Goal: Task Accomplishment & Management: Manage account settings

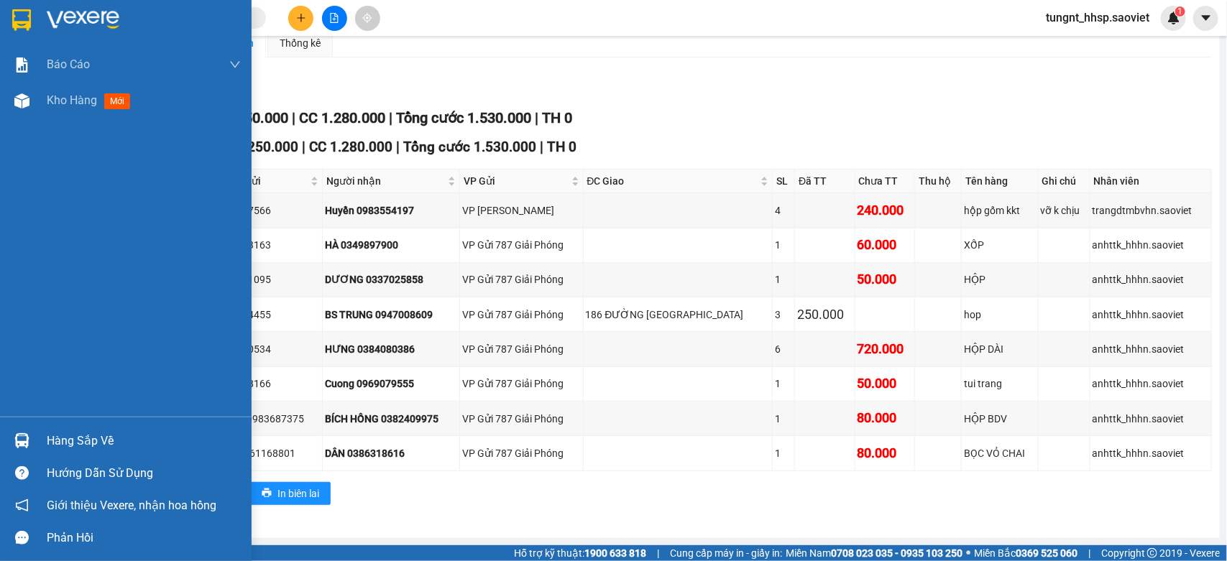
click at [105, 436] on div "Hàng sắp về" at bounding box center [144, 442] width 194 height 22
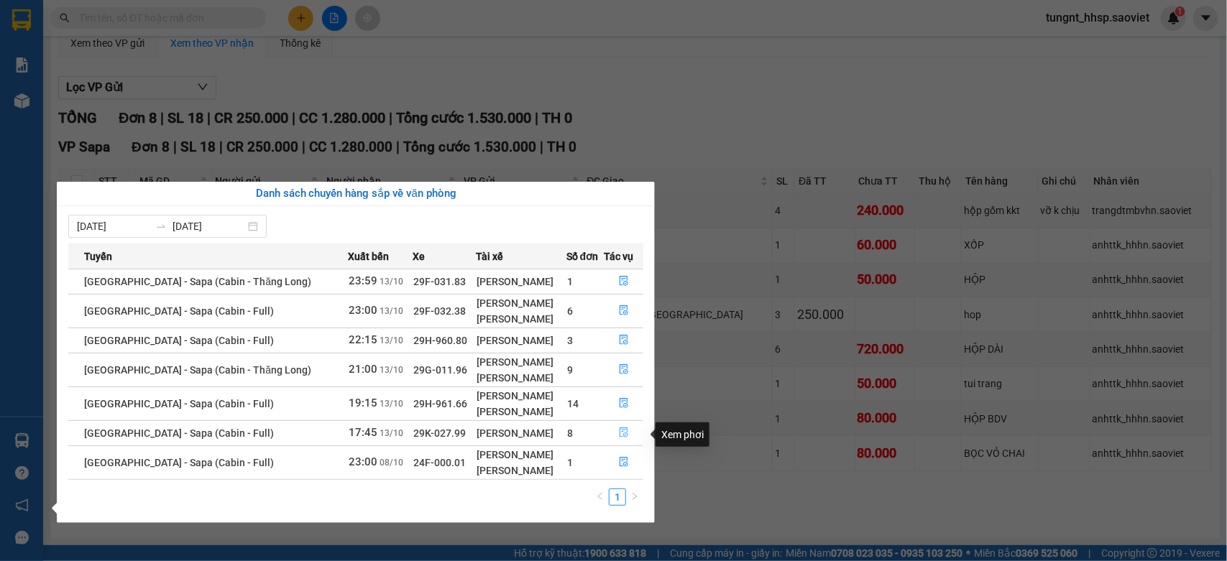
click at [620, 433] on icon "file-done" at bounding box center [624, 433] width 9 height 10
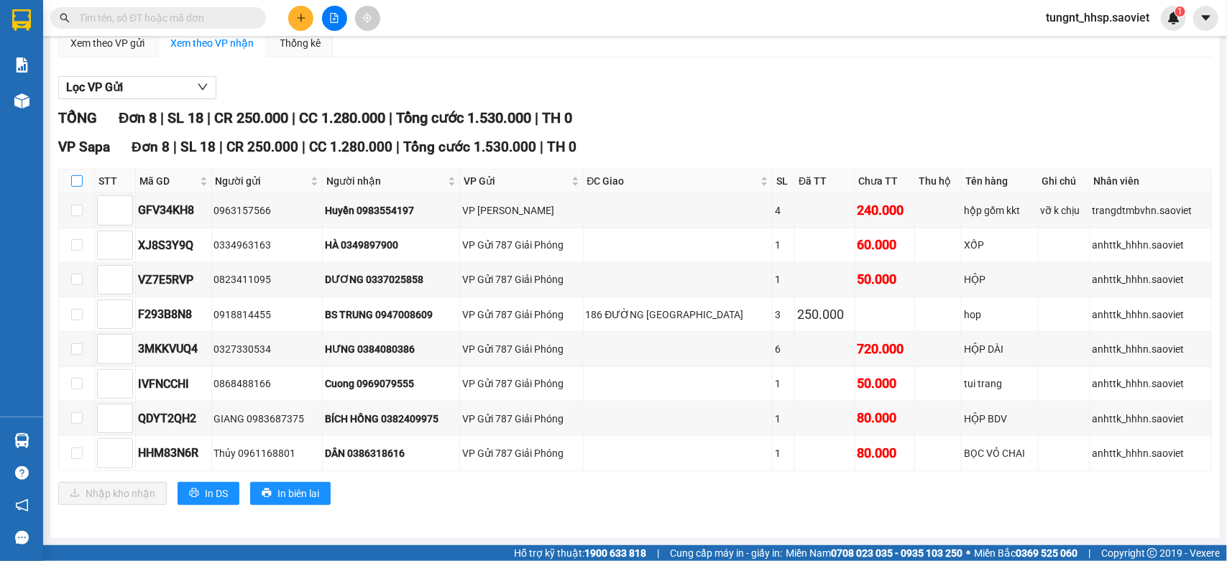
click at [72, 175] on input "checkbox" at bounding box center [77, 181] width 12 height 12
checkbox input "true"
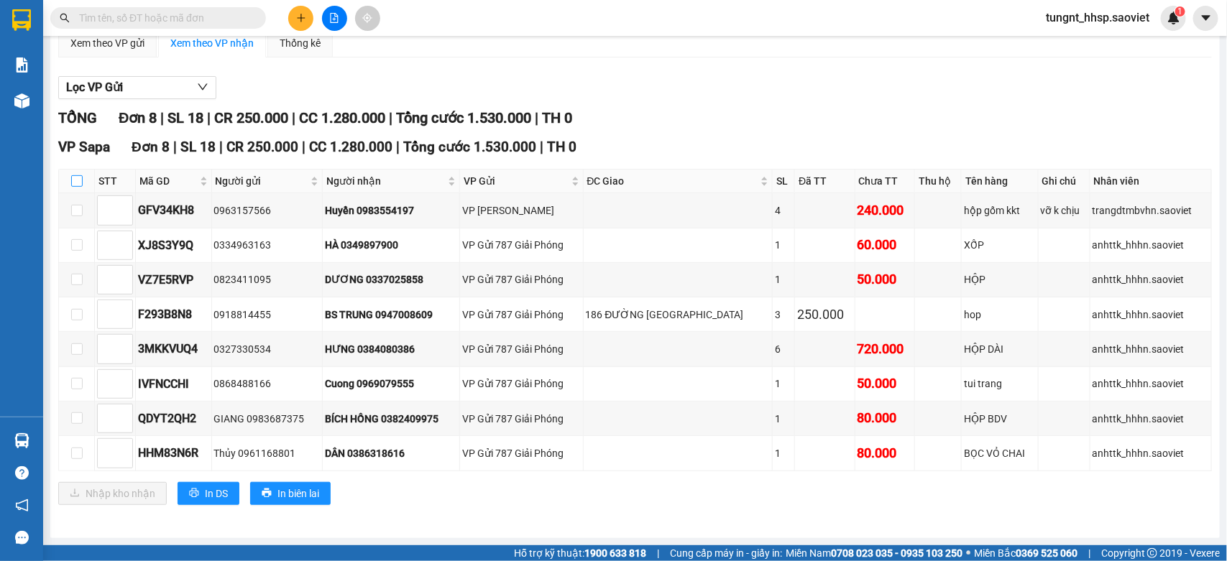
checkbox input "true"
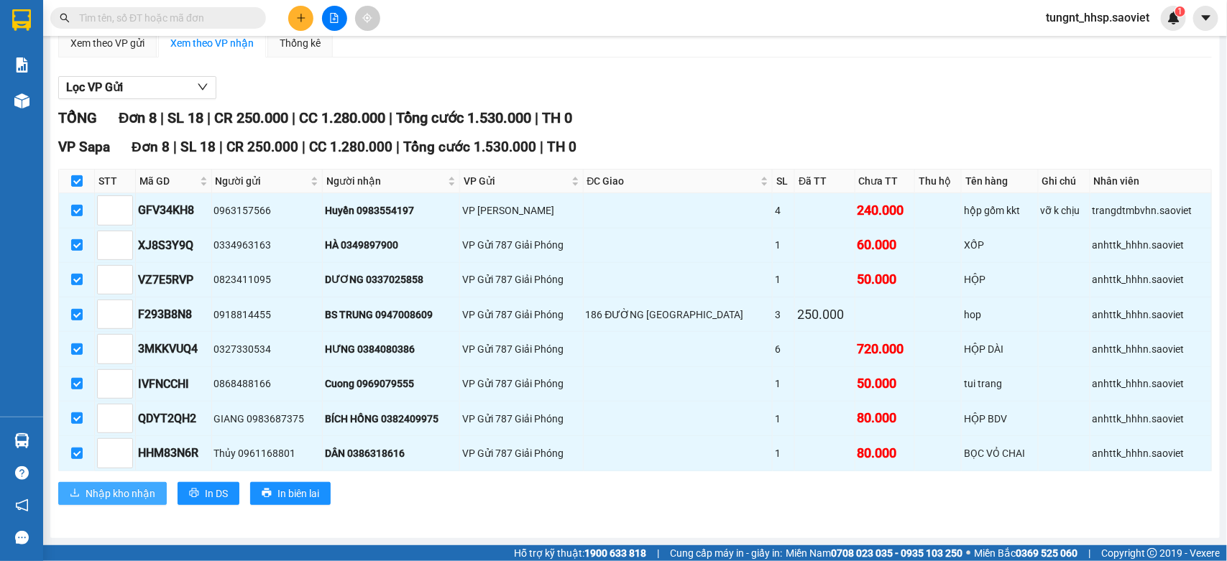
click at [117, 491] on span "Nhập kho nhận" at bounding box center [121, 494] width 70 height 16
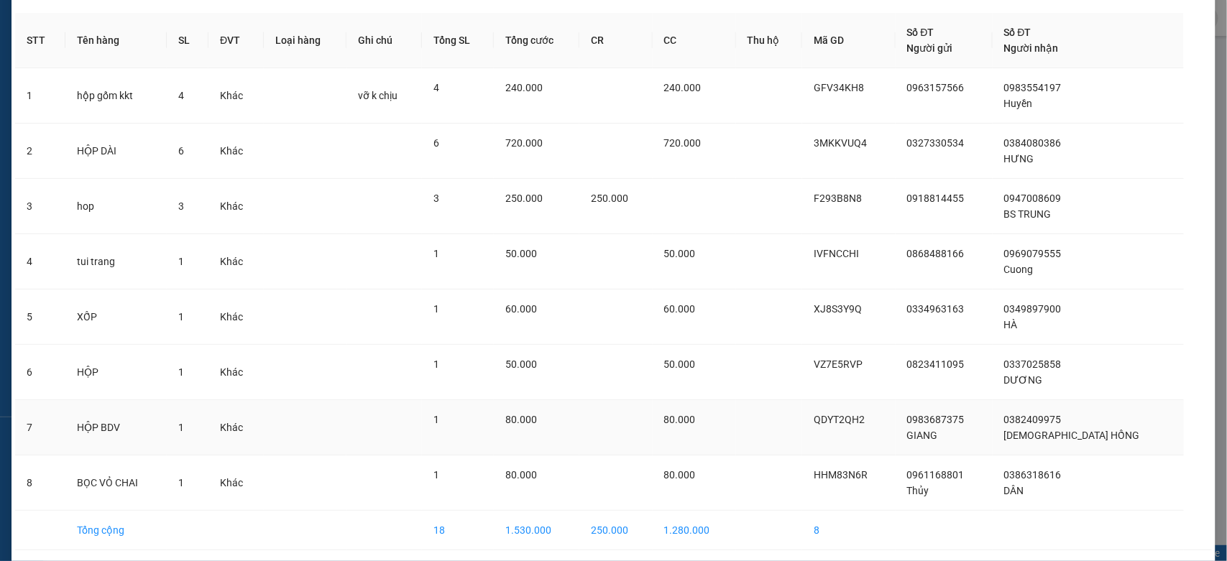
scroll to position [109, 0]
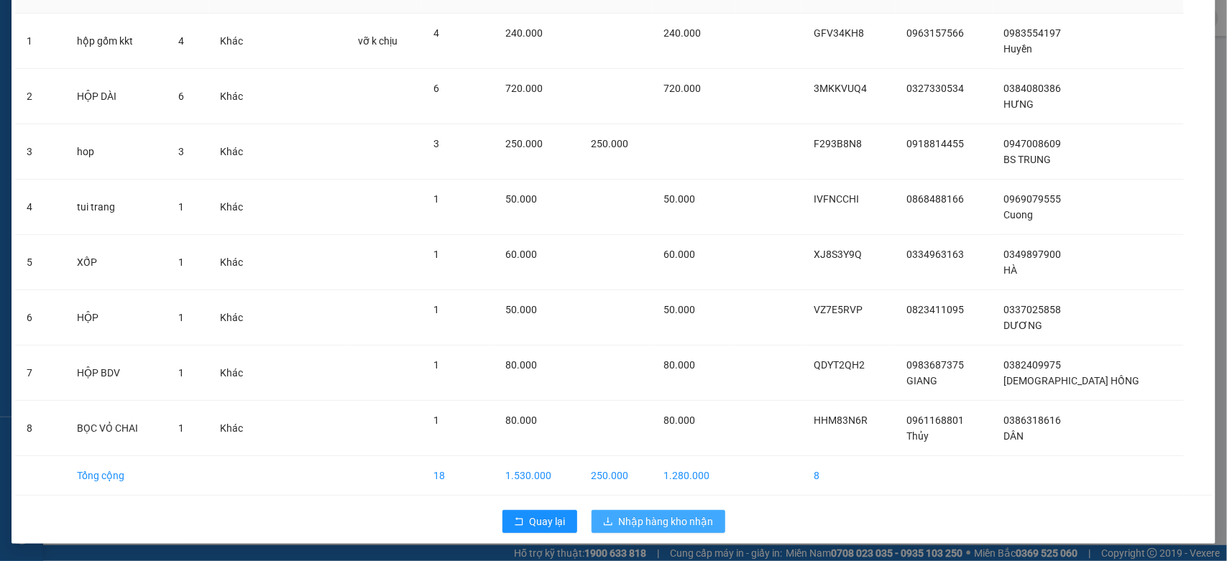
click at [689, 522] on span "Nhập hàng kho nhận" at bounding box center [666, 522] width 95 height 16
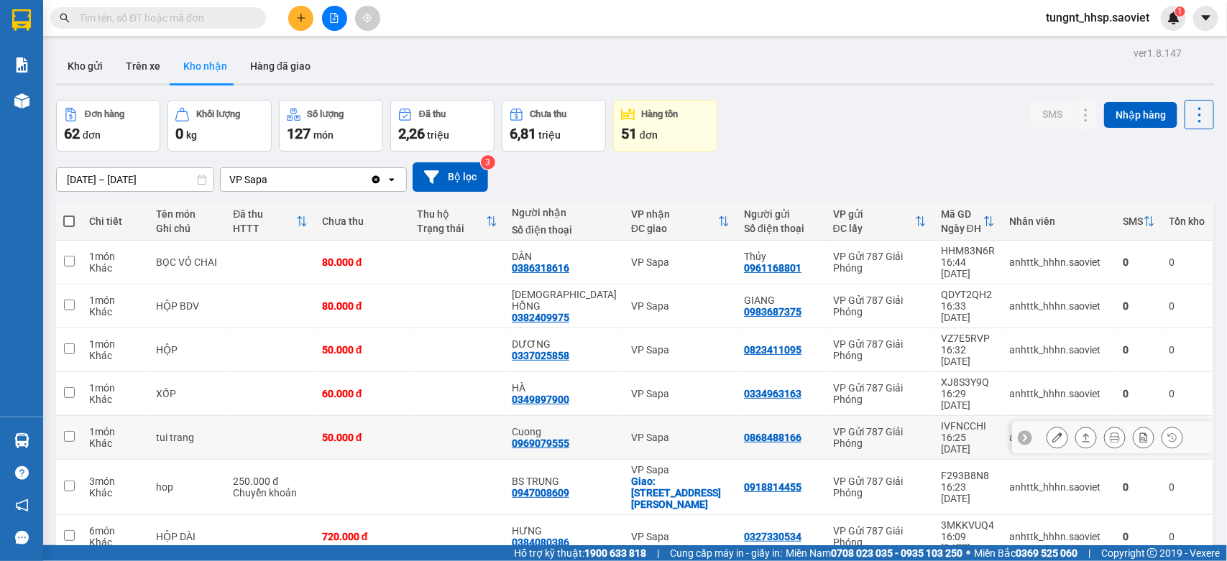
click at [344, 416] on td "50.000 đ" at bounding box center [362, 438] width 95 height 44
checkbox input "true"
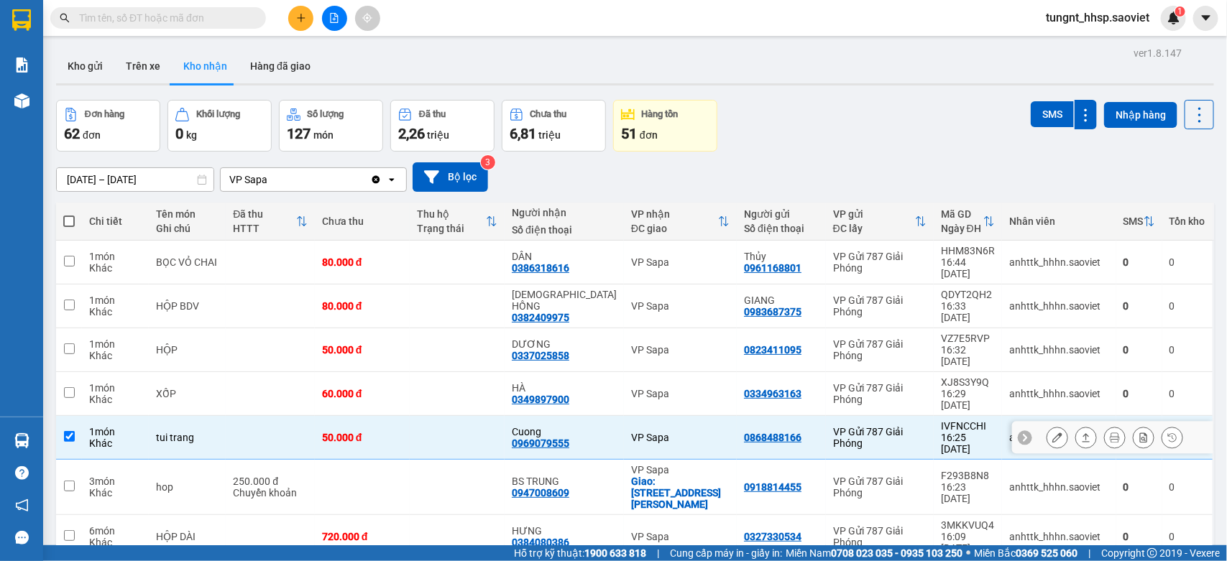
click at [349, 372] on td "60.000 đ" at bounding box center [362, 394] width 95 height 44
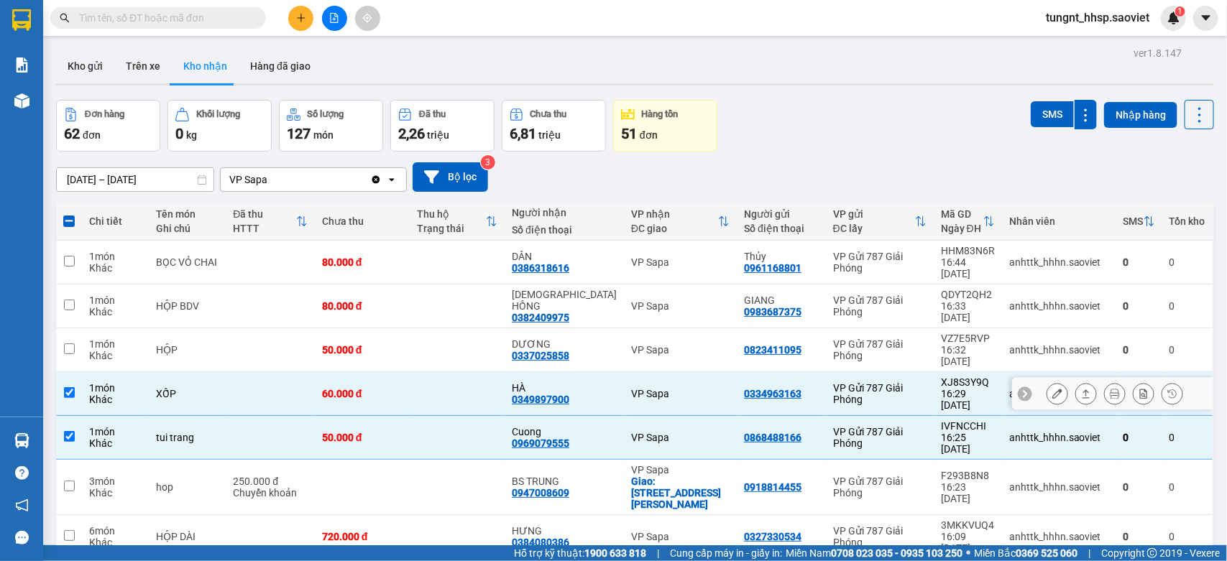
checkbox input "true"
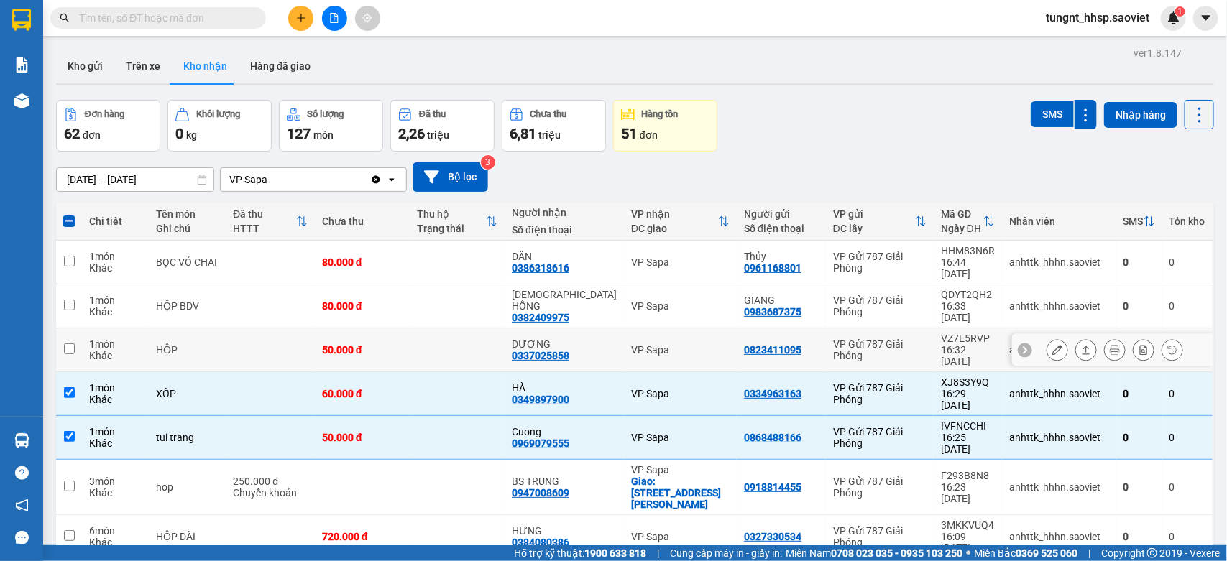
click at [336, 328] on td "50.000 đ" at bounding box center [362, 350] width 95 height 44
checkbox input "true"
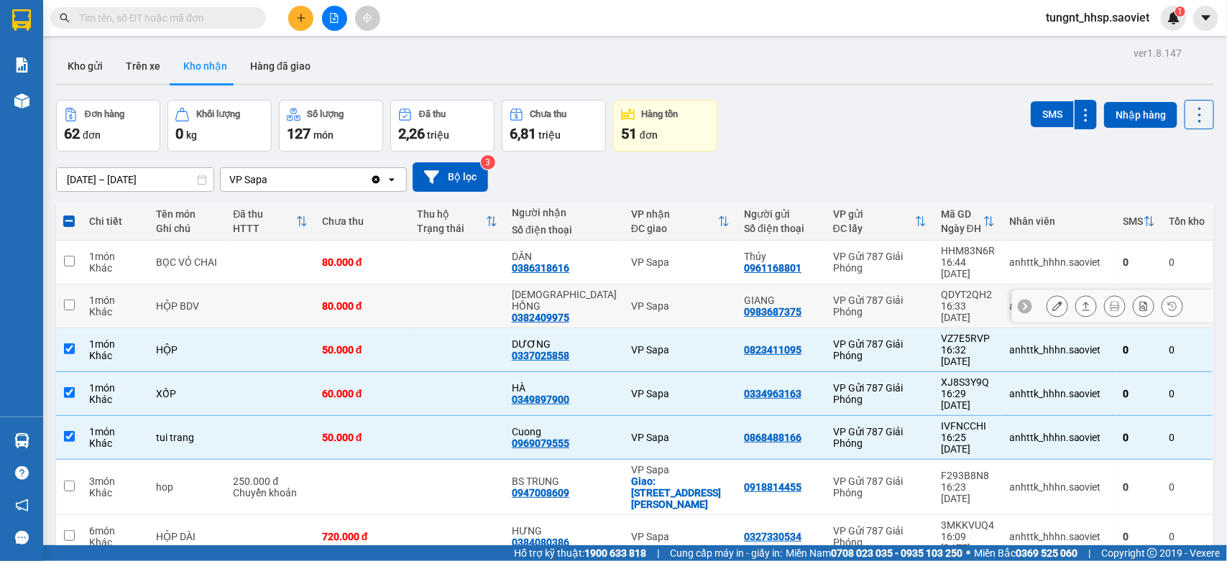
click at [331, 285] on td "80.000 đ" at bounding box center [362, 307] width 95 height 44
checkbox input "true"
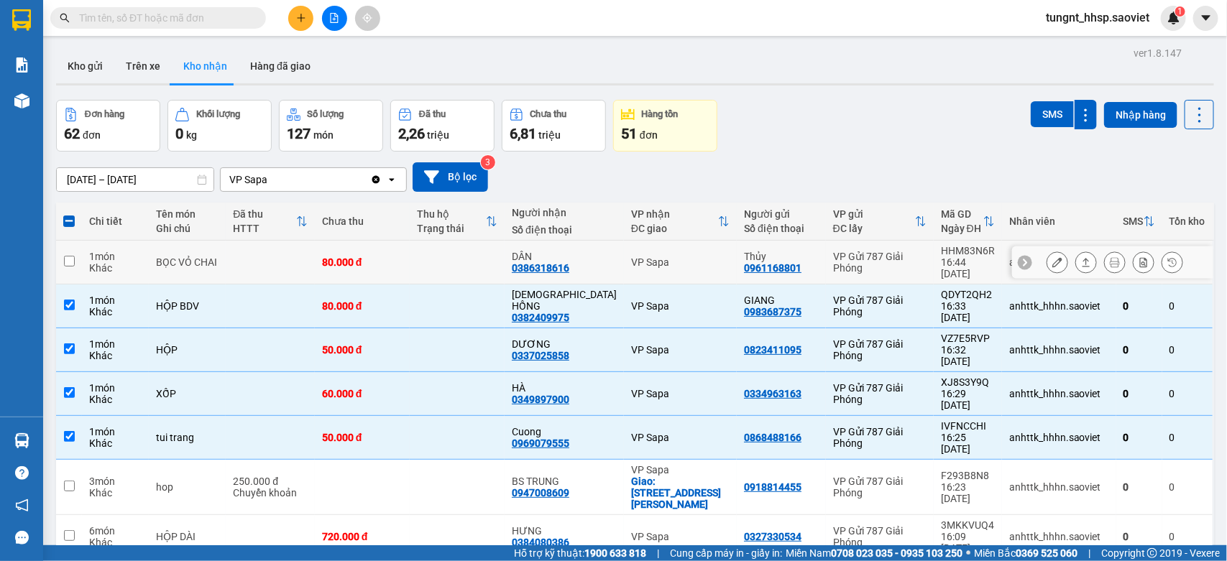
click at [325, 256] on td "80.000 đ" at bounding box center [362, 263] width 95 height 44
checkbox input "true"
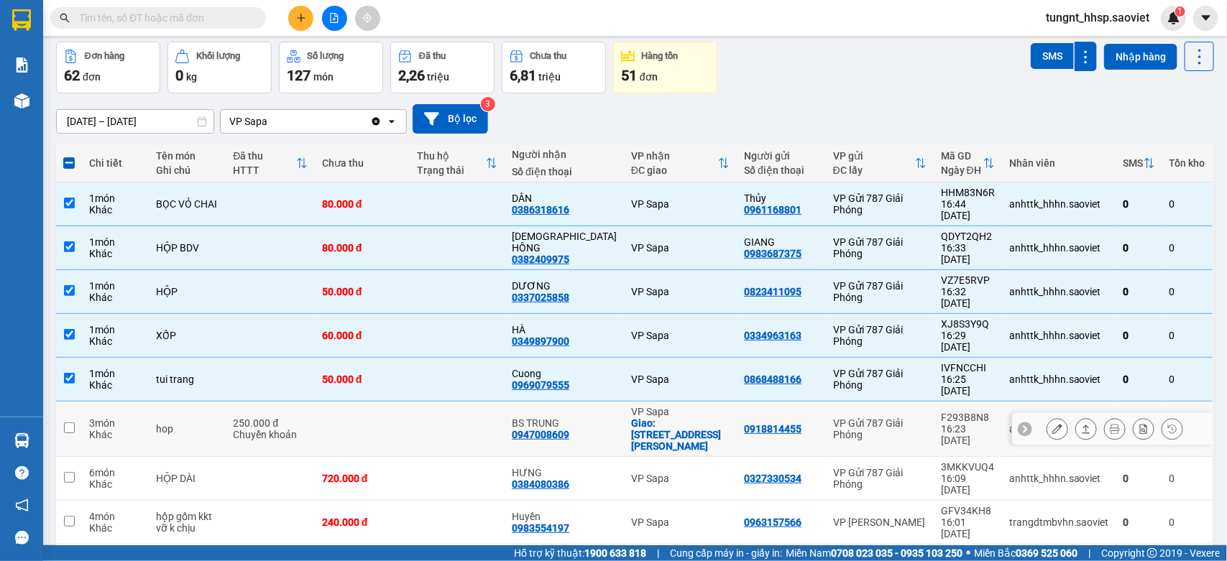
scroll to position [91, 0]
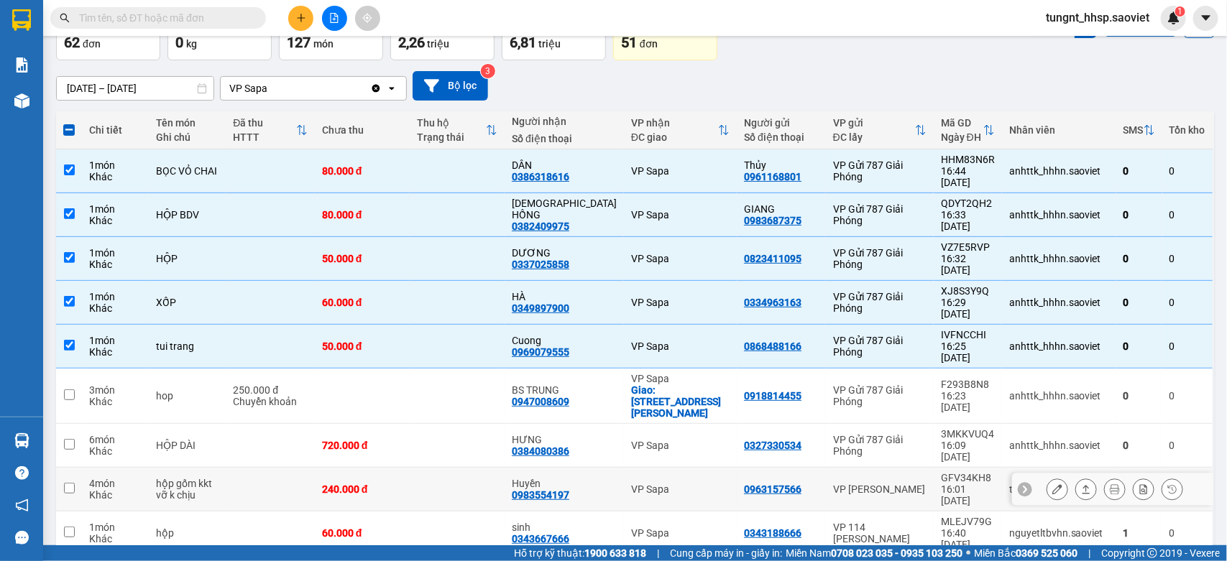
click at [235, 468] on td at bounding box center [270, 490] width 89 height 44
checkbox input "true"
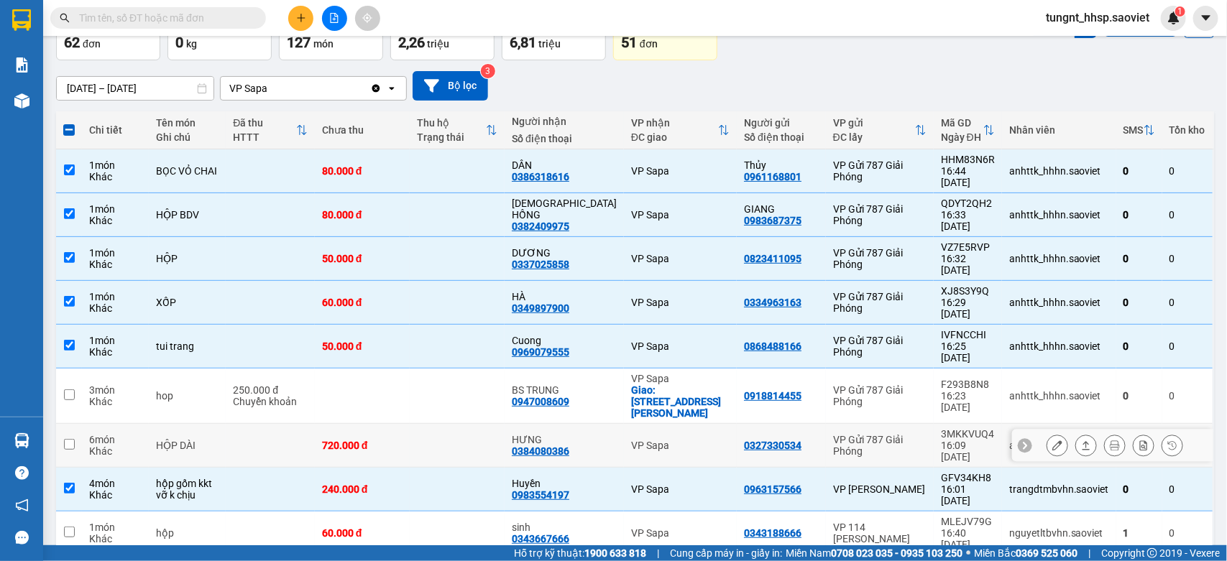
click at [219, 440] on div "HỘP DÀI" at bounding box center [187, 446] width 63 height 12
checkbox input "true"
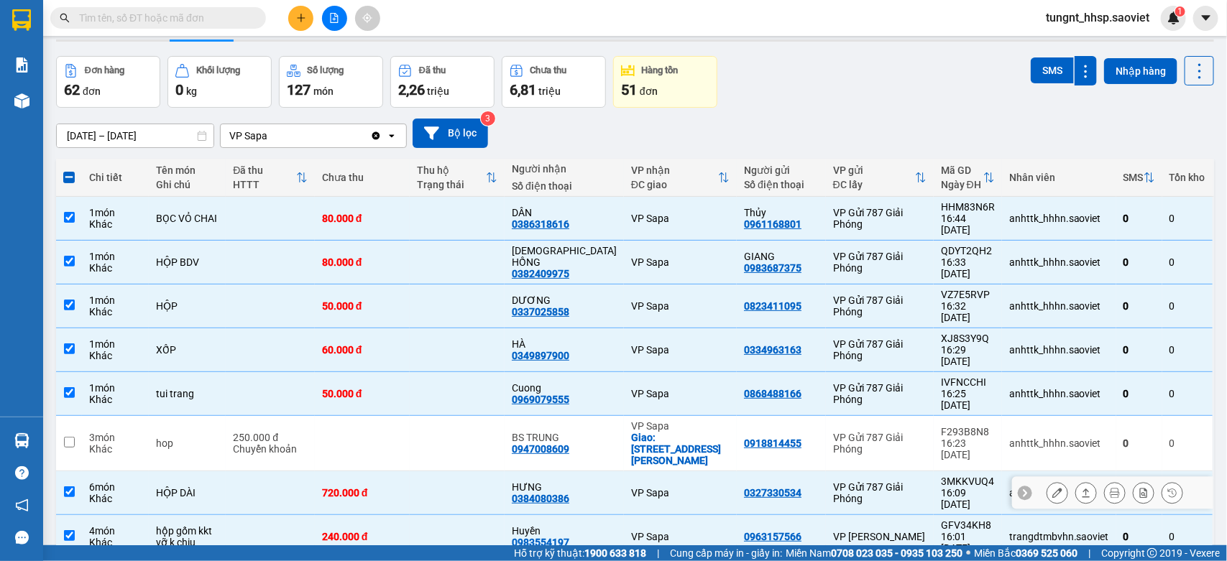
scroll to position [0, 0]
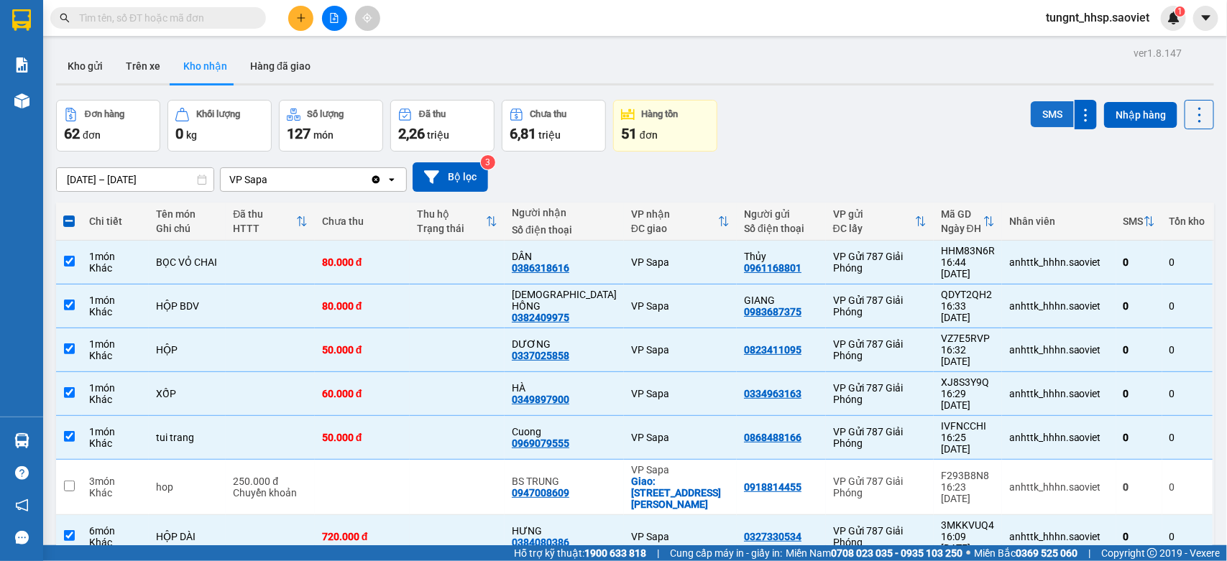
click at [1037, 106] on button "SMS" at bounding box center [1052, 114] width 43 height 26
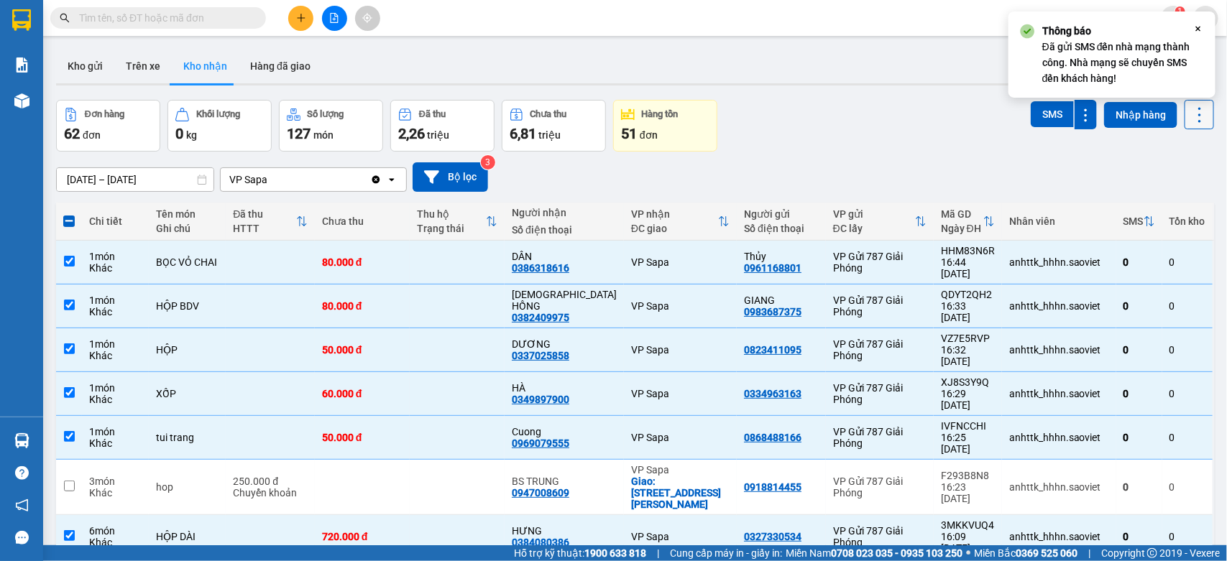
click at [1185, 114] on button at bounding box center [1199, 114] width 29 height 29
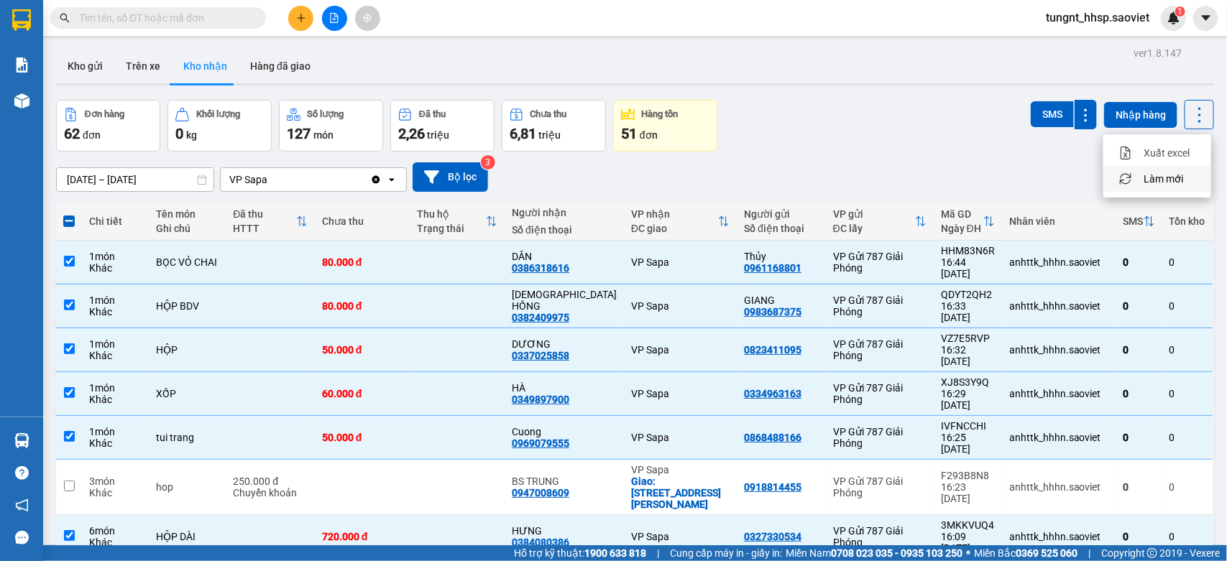
click at [1175, 178] on span "Làm mới" at bounding box center [1164, 179] width 40 height 14
click at [67, 221] on span at bounding box center [69, 222] width 12 height 12
click at [69, 214] on input "checkbox" at bounding box center [69, 214] width 0 height 0
checkbox input "true"
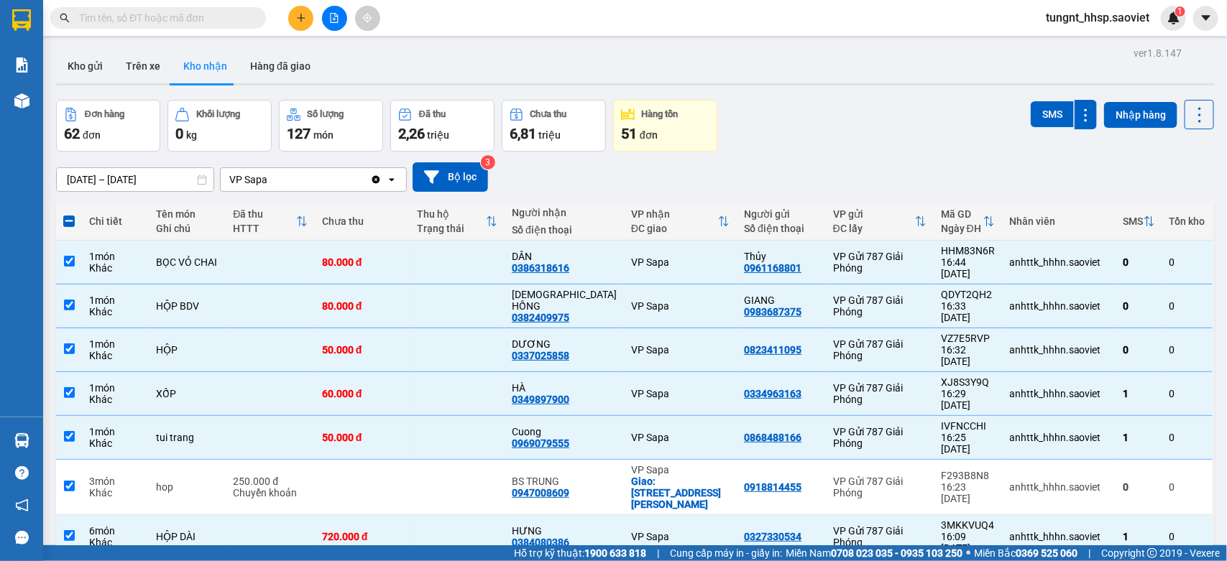
checkbox input "true"
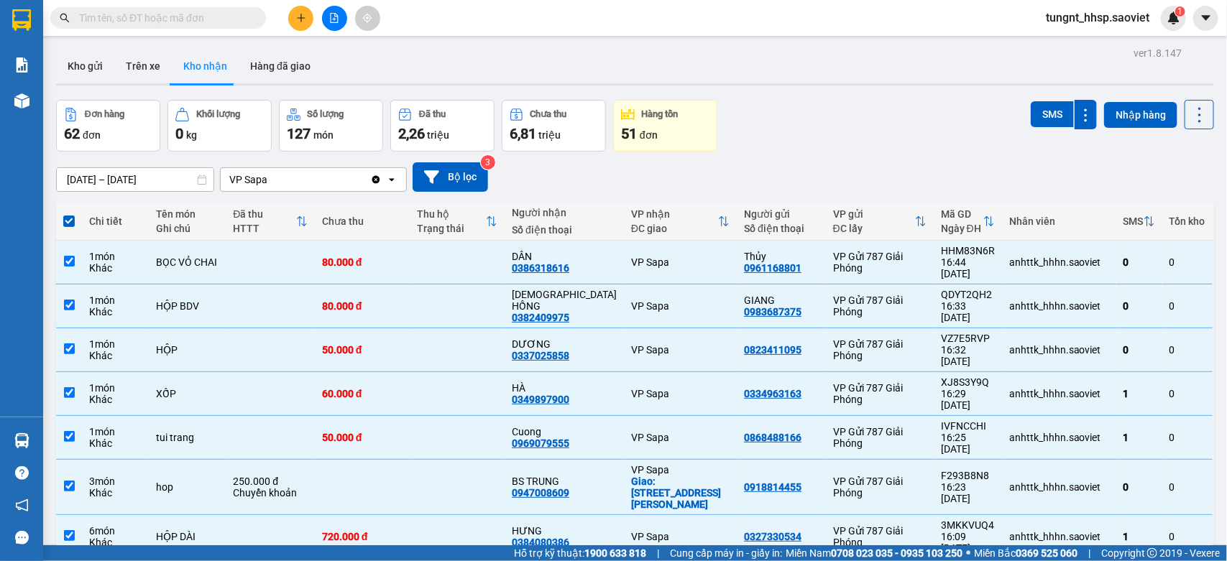
click at [67, 221] on span at bounding box center [69, 222] width 12 height 12
click at [69, 214] on input "checkbox" at bounding box center [69, 214] width 0 height 0
checkbox input "false"
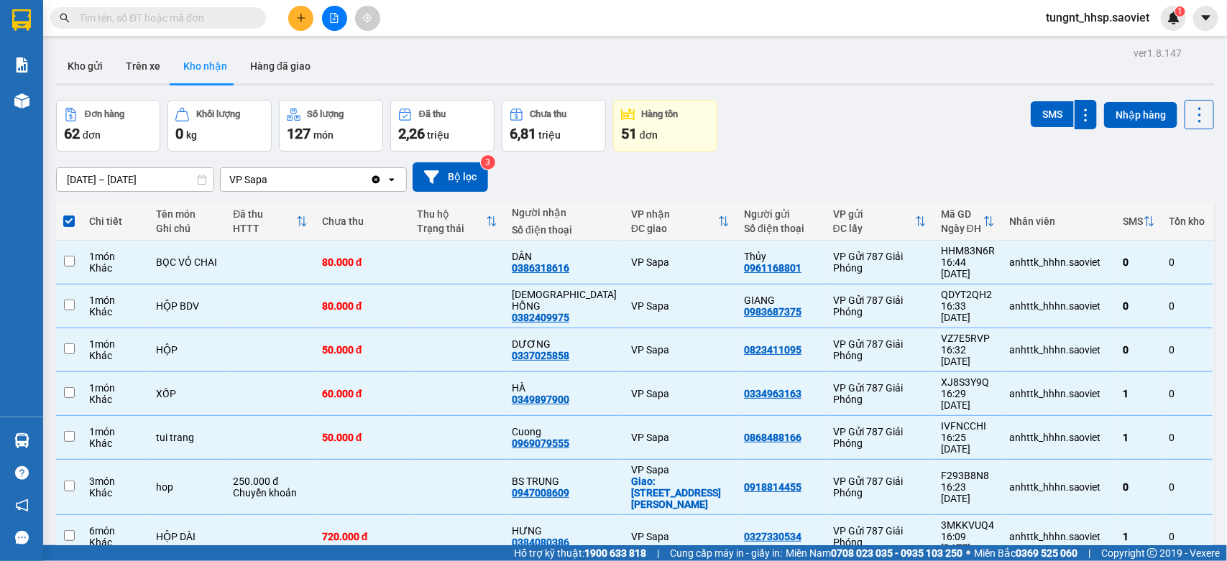
checkbox input "false"
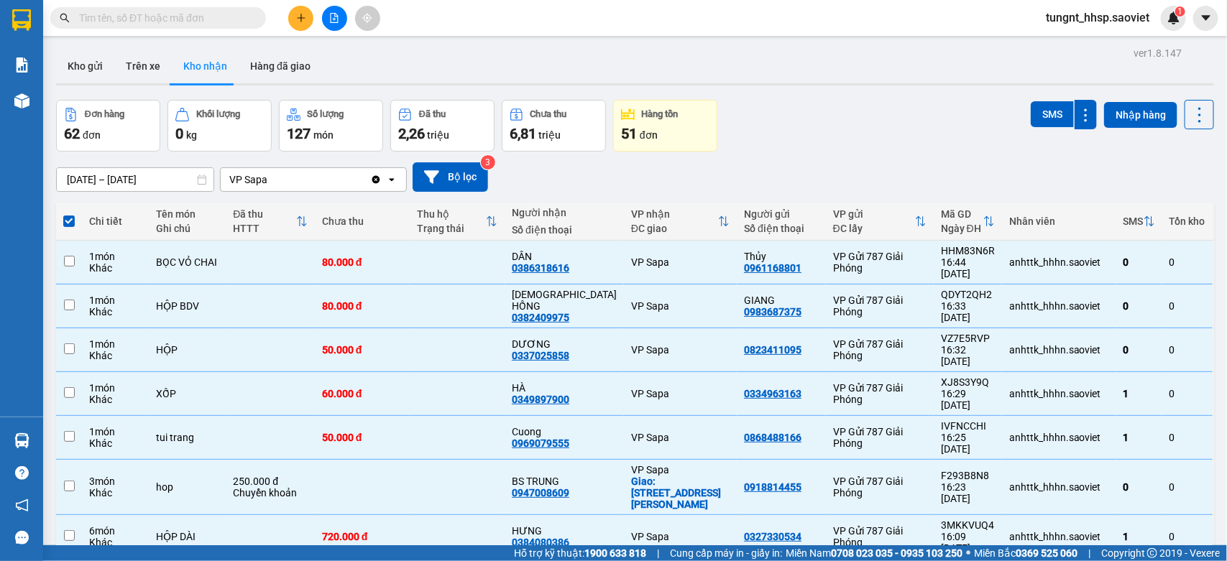
checkbox input "false"
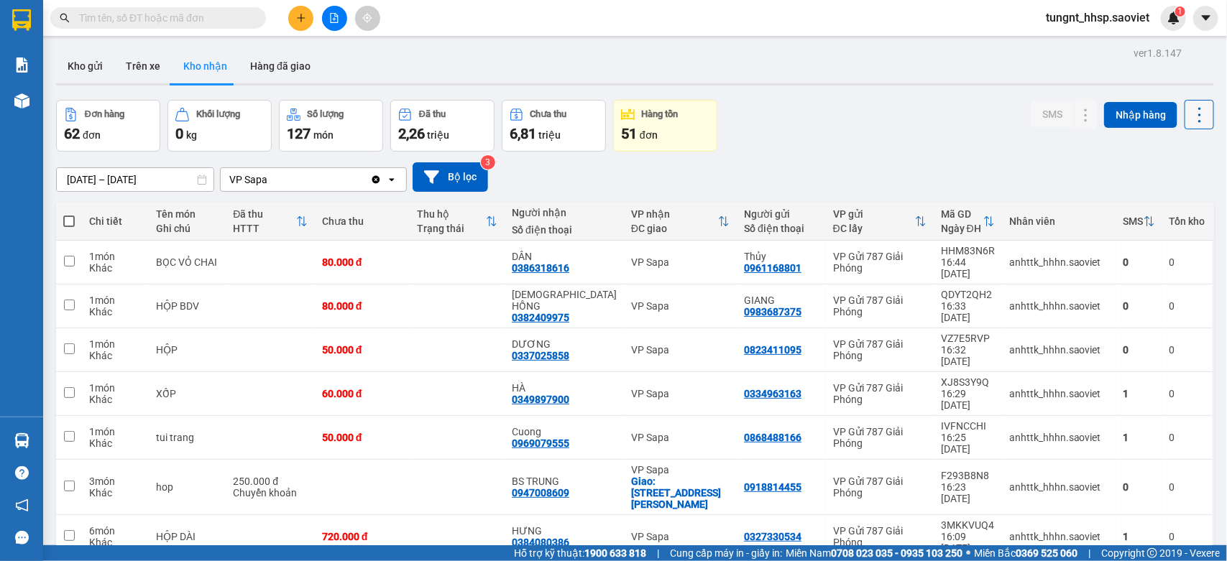
click at [1192, 105] on icon at bounding box center [1200, 115] width 20 height 20
click at [1167, 180] on span "Làm mới" at bounding box center [1164, 179] width 40 height 14
